Goal: Communication & Community: Answer question/provide support

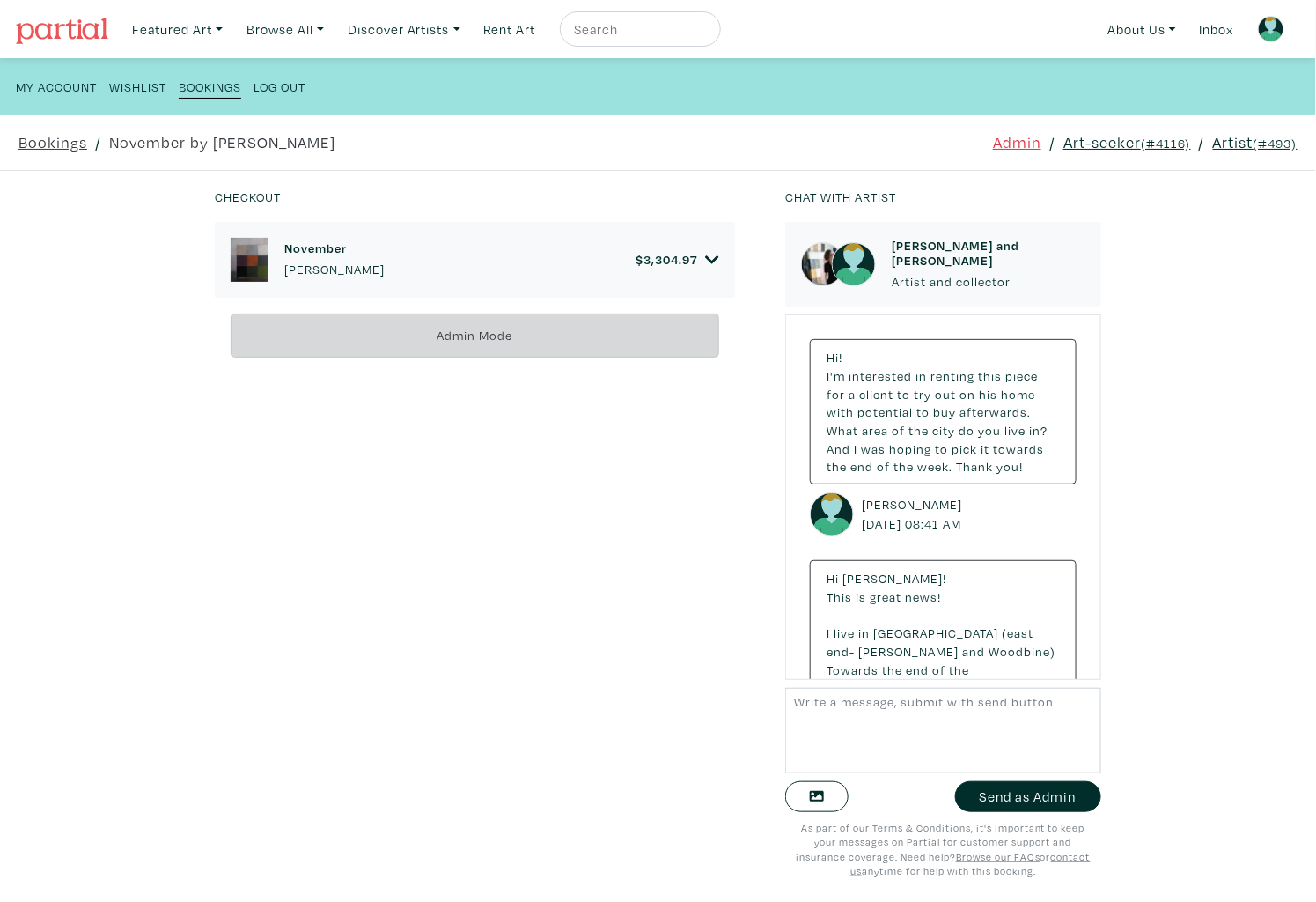
scroll to position [8392, 0]
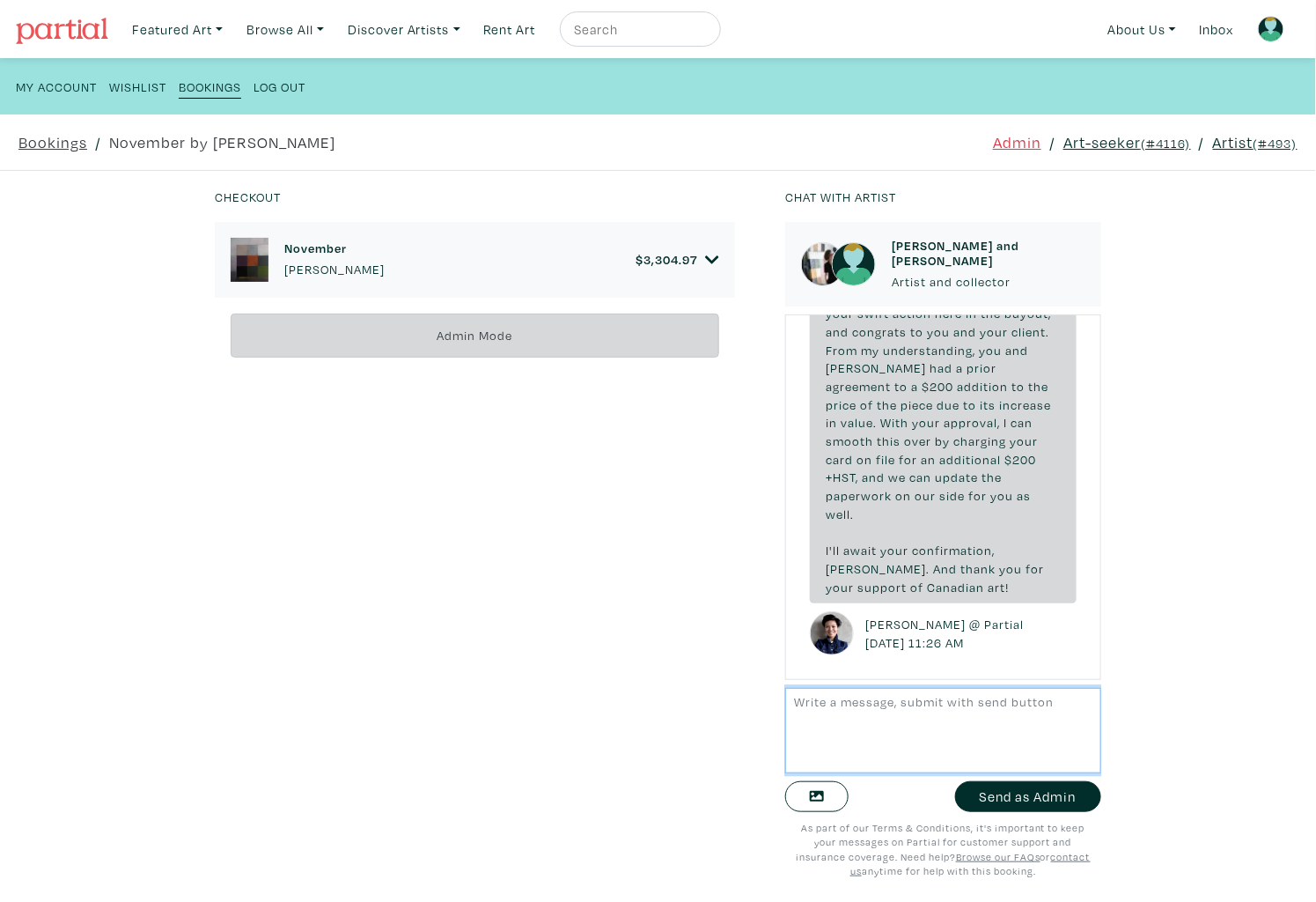
click at [901, 735] on textarea at bounding box center [943, 731] width 316 height 86
type textarea "Hello all, a quick update on this side. Our accounting has reviewed and it look…"
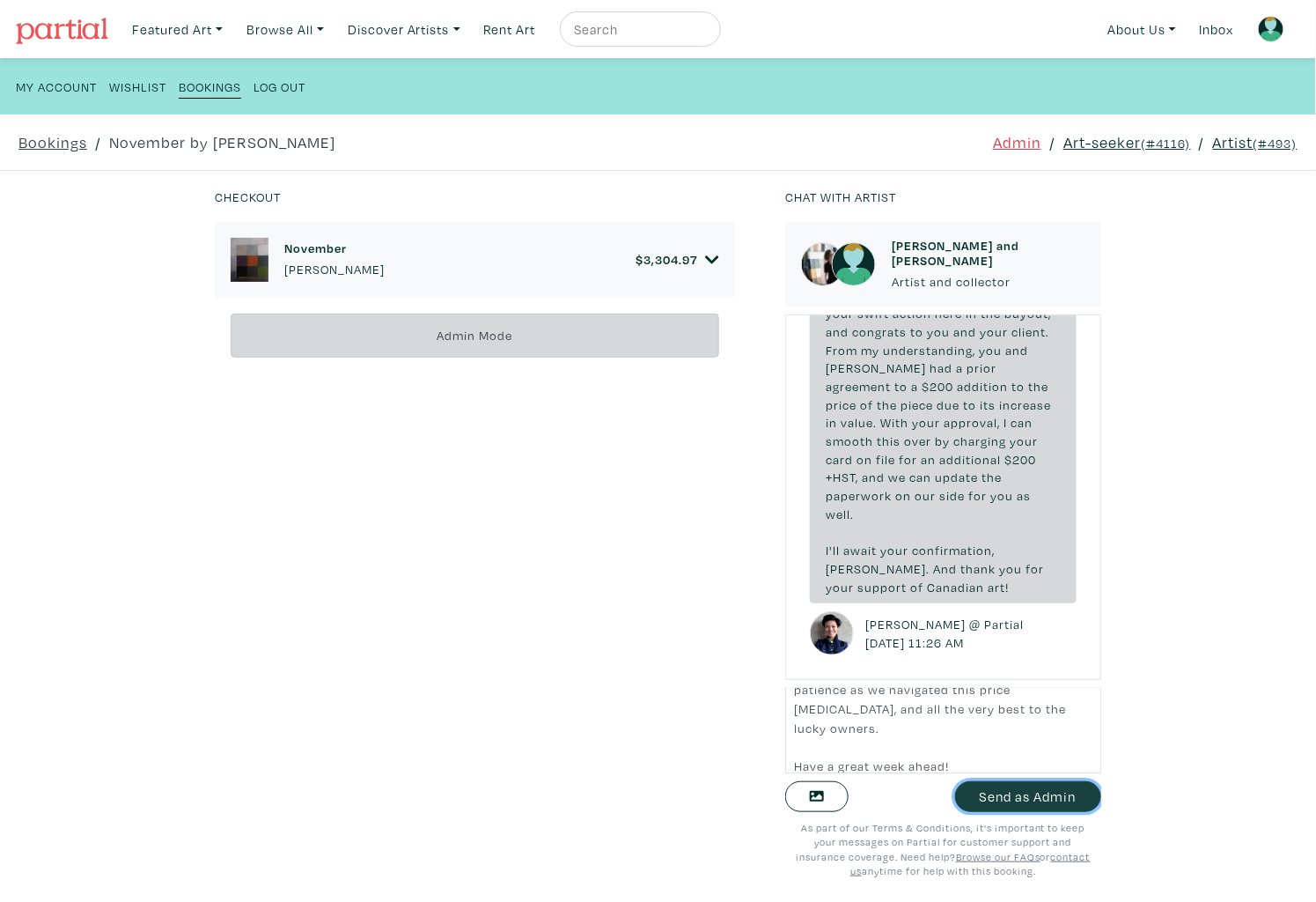
click at [1031, 802] on button "Send as Admin" at bounding box center [1029, 796] width 147 height 30
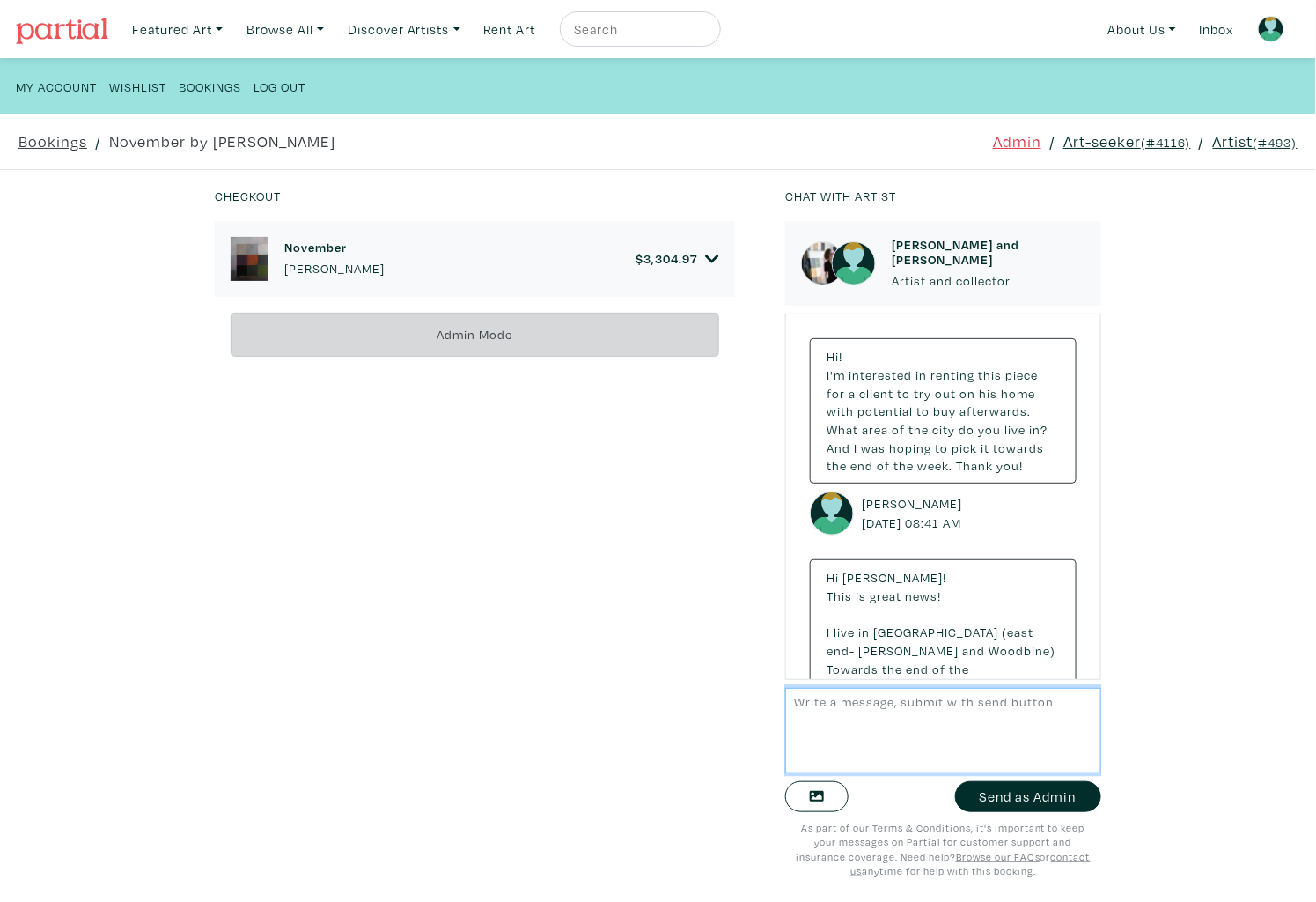
scroll to position [8871, 0]
